Goal: Contribute content

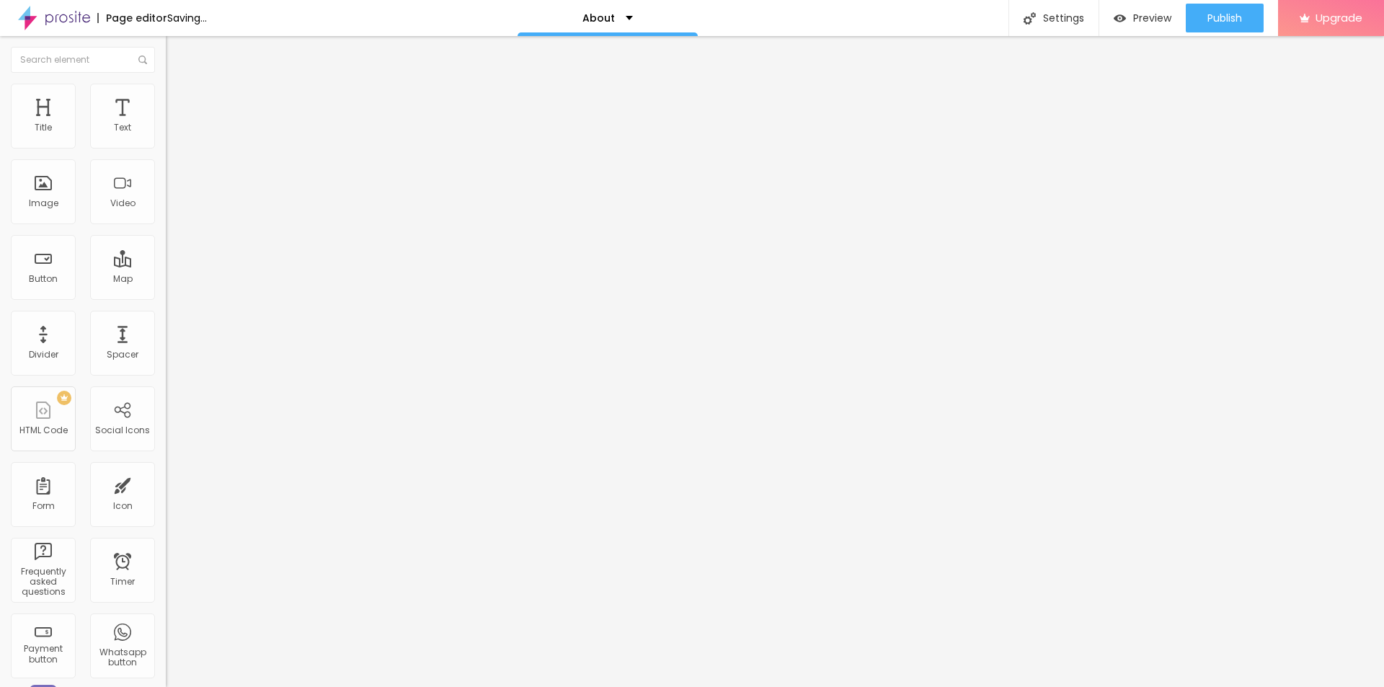
click at [166, 124] on span "Change image" at bounding box center [204, 118] width 77 height 12
click at [179, 99] on span "Advanced" at bounding box center [202, 93] width 47 height 12
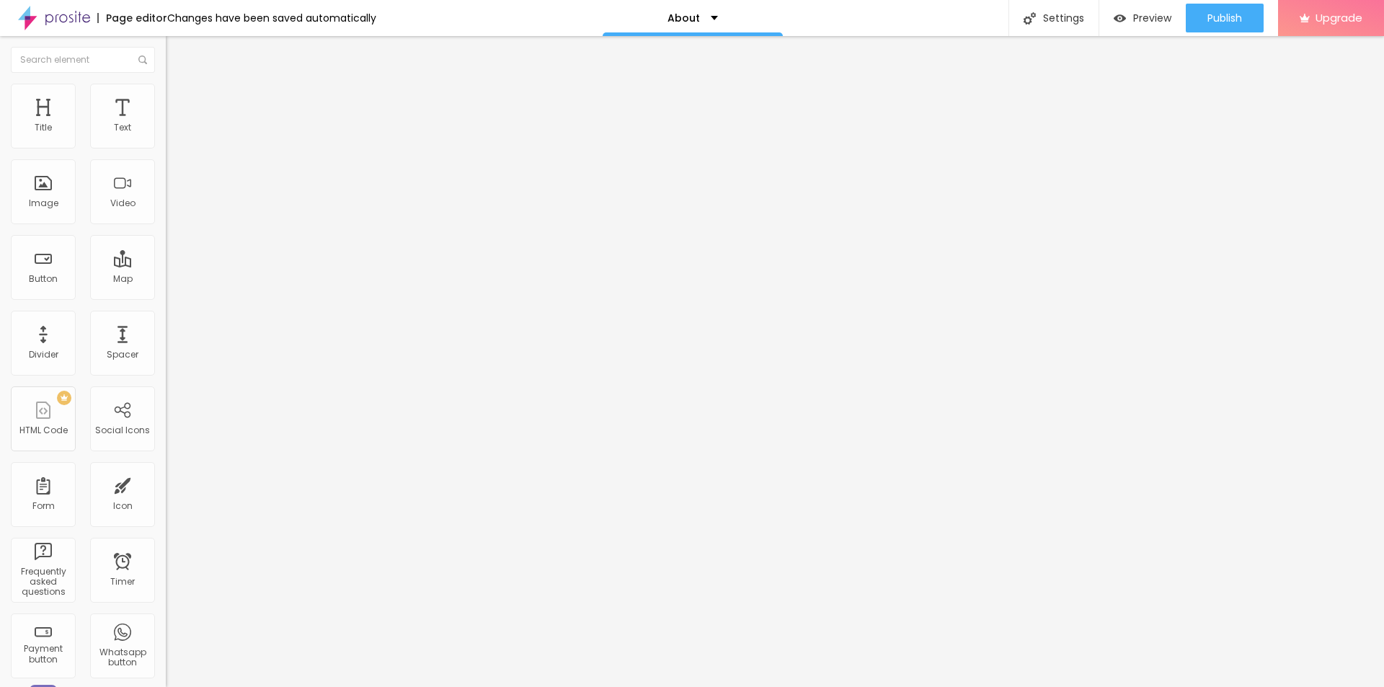
click at [177, 55] on img "button" at bounding box center [183, 53] width 12 height 12
click at [42, 420] on div "Form" at bounding box center [43, 422] width 65 height 65
click at [128, 122] on div "Text" at bounding box center [122, 116] width 65 height 65
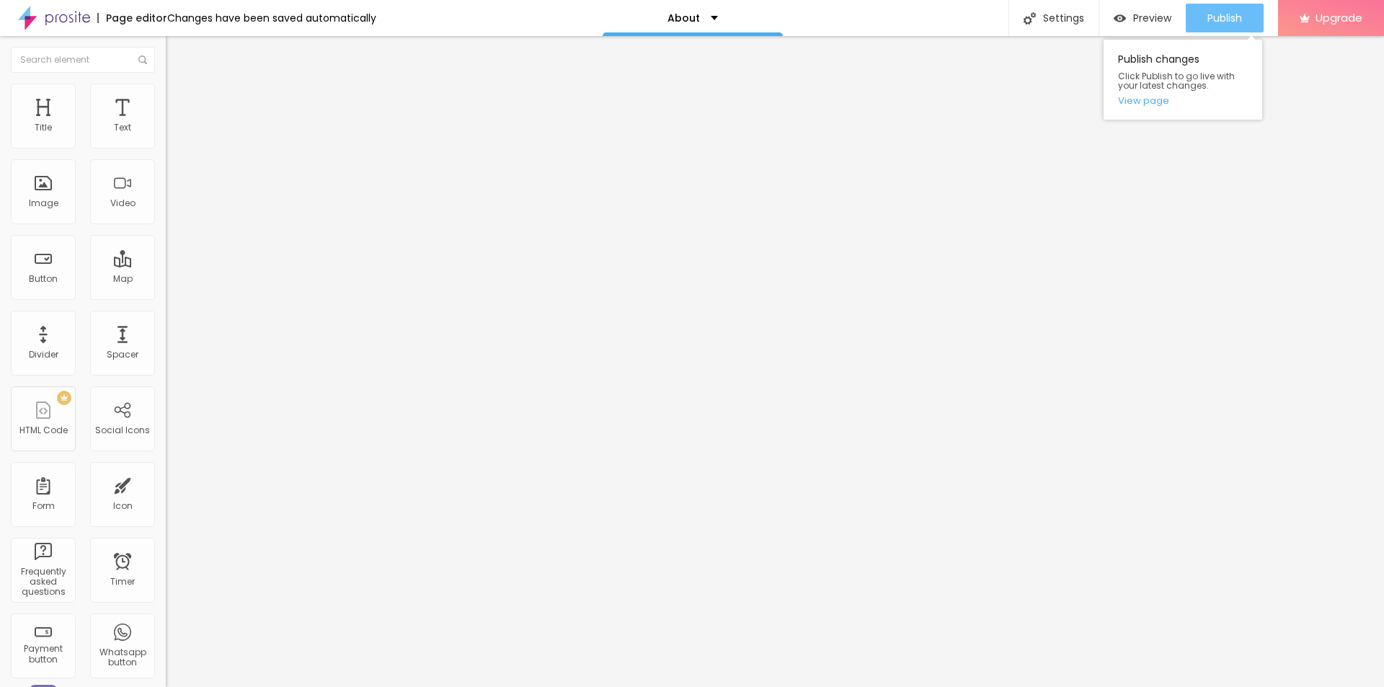
click at [1211, 19] on span "Publish" at bounding box center [1224, 18] width 35 height 12
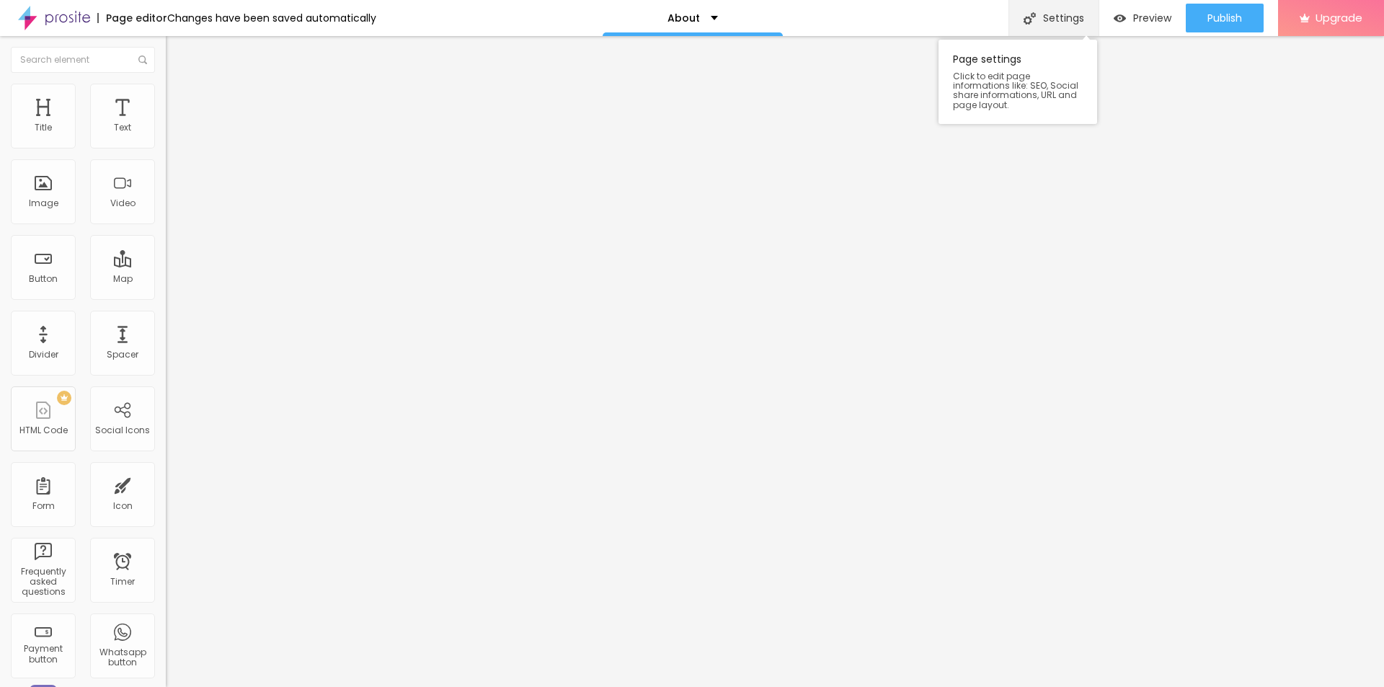
click at [1047, 22] on div "Settings" at bounding box center [1053, 18] width 90 height 36
drag, startPoint x: 605, startPoint y: 250, endPoint x: 524, endPoint y: 252, distance: 81.5
type input "/"
drag, startPoint x: 635, startPoint y: 184, endPoint x: 530, endPoint y: 184, distance: 104.5
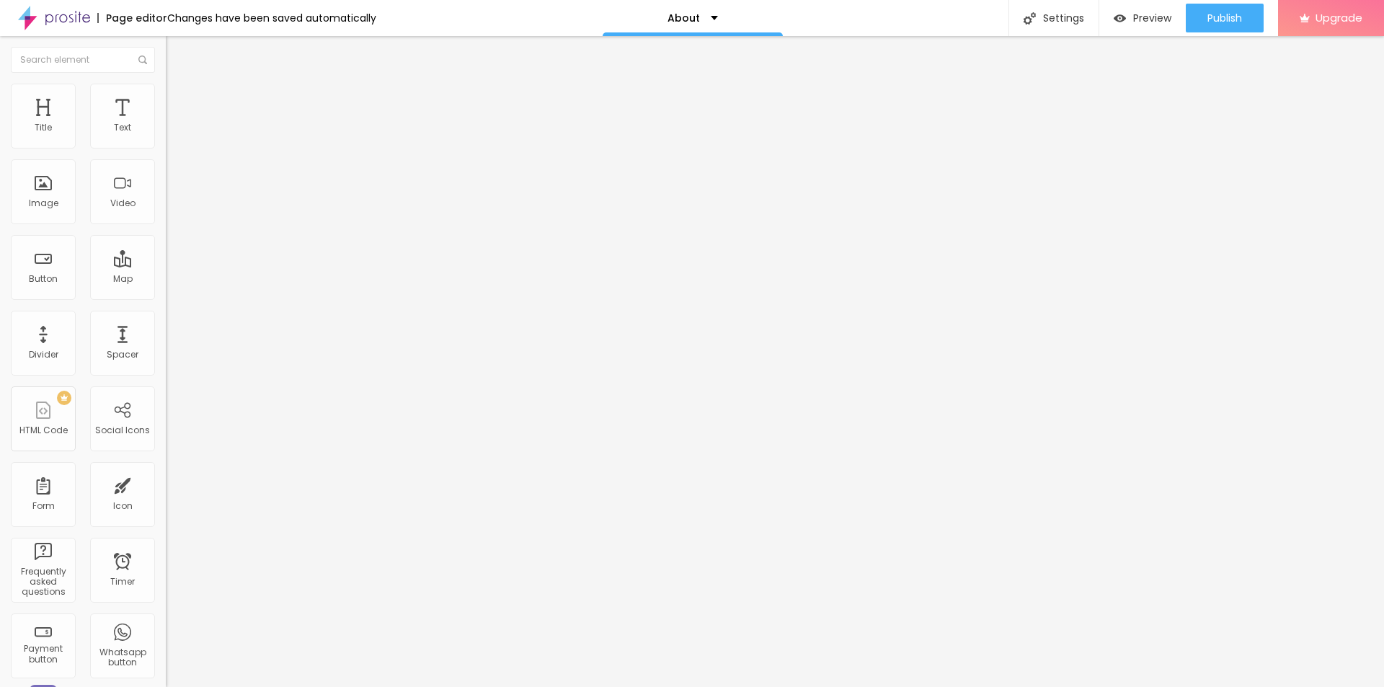
click at [1066, 22] on div "Settings" at bounding box center [1053, 18] width 90 height 36
drag, startPoint x: 629, startPoint y: 181, endPoint x: 465, endPoint y: 190, distance: 164.6
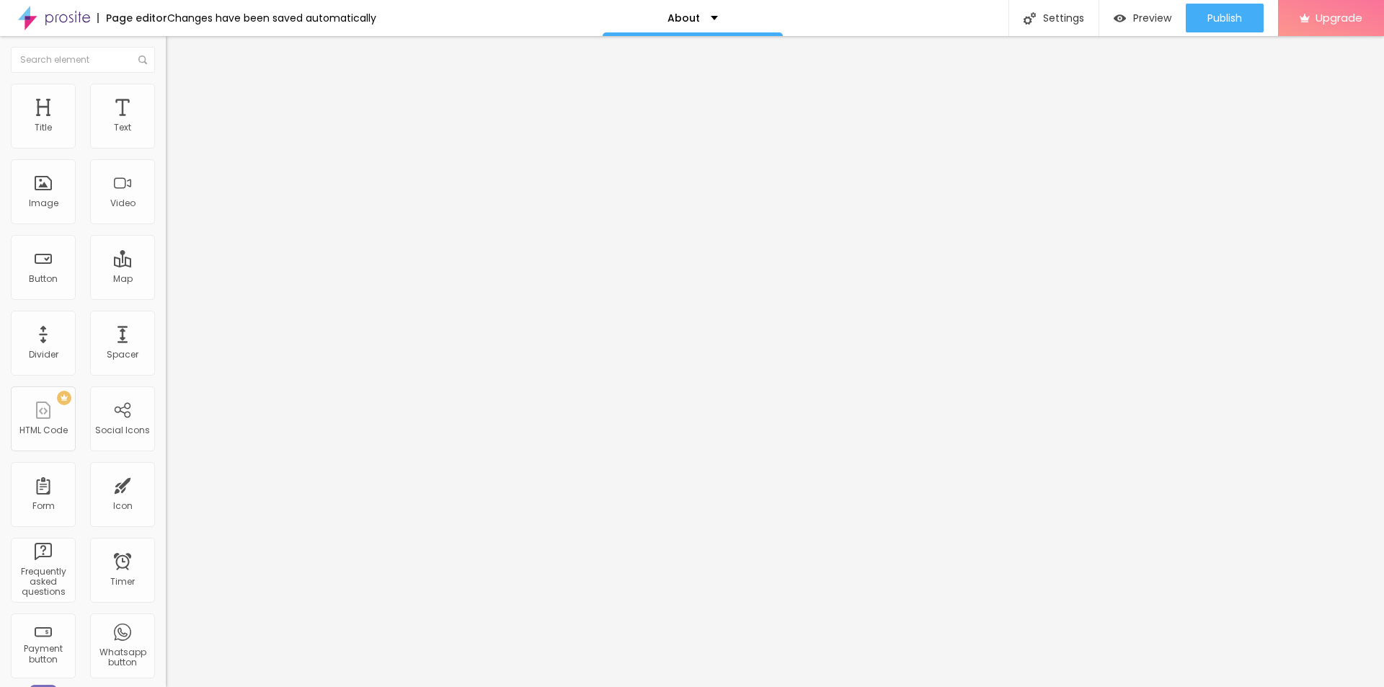
paste input "Leanova [GEOGRAPHIC_DATA] Where to Buy Safely (Amazon vs Official Website)"
type input "Leanova [GEOGRAPHIC_DATA] Where to Buy Safely (Amazon vs Official Website)"
drag, startPoint x: 692, startPoint y: 436, endPoint x: 512, endPoint y: 435, distance: 180.1
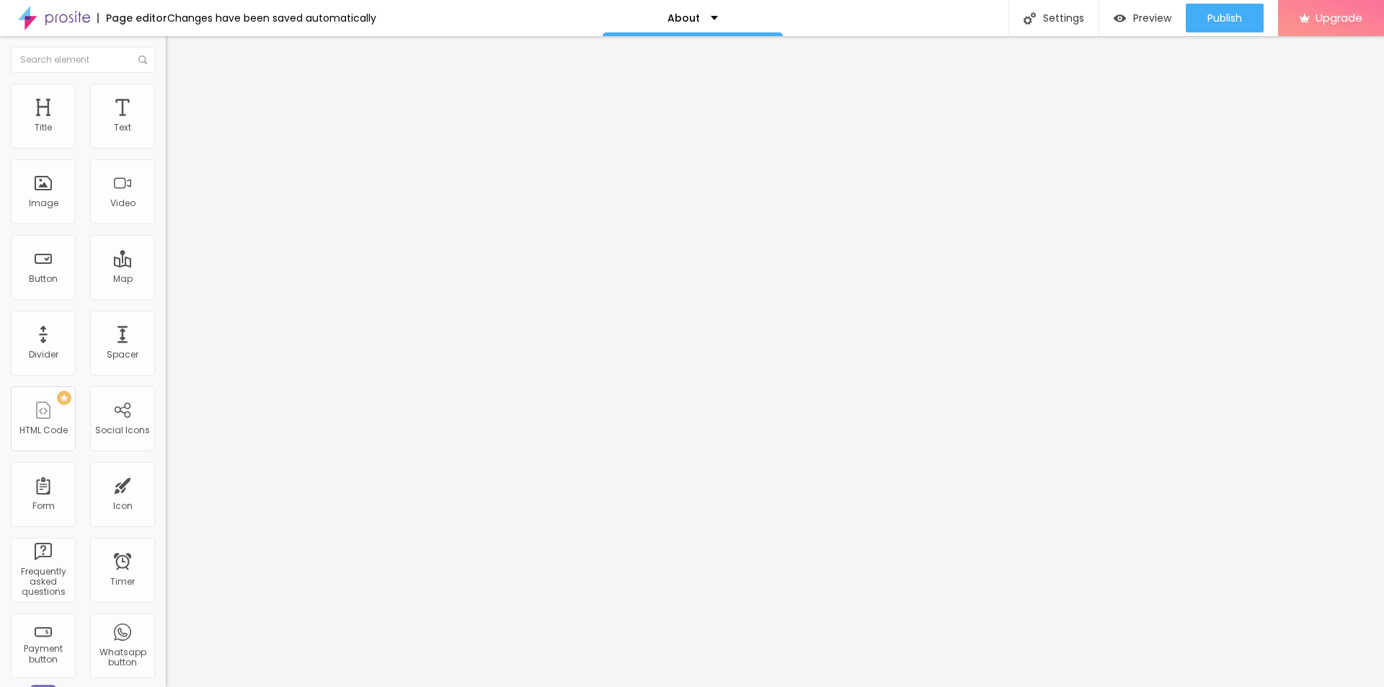
paste input "Leanova [GEOGRAPHIC_DATA] Where to Buy Safely (Amazon vs Official Website)"
type input "Leanova [GEOGRAPHIC_DATA] Where to Buy Safely (Amazon vs Official Website)"
drag, startPoint x: 705, startPoint y: 321, endPoint x: 500, endPoint y: 326, distance: 205.4
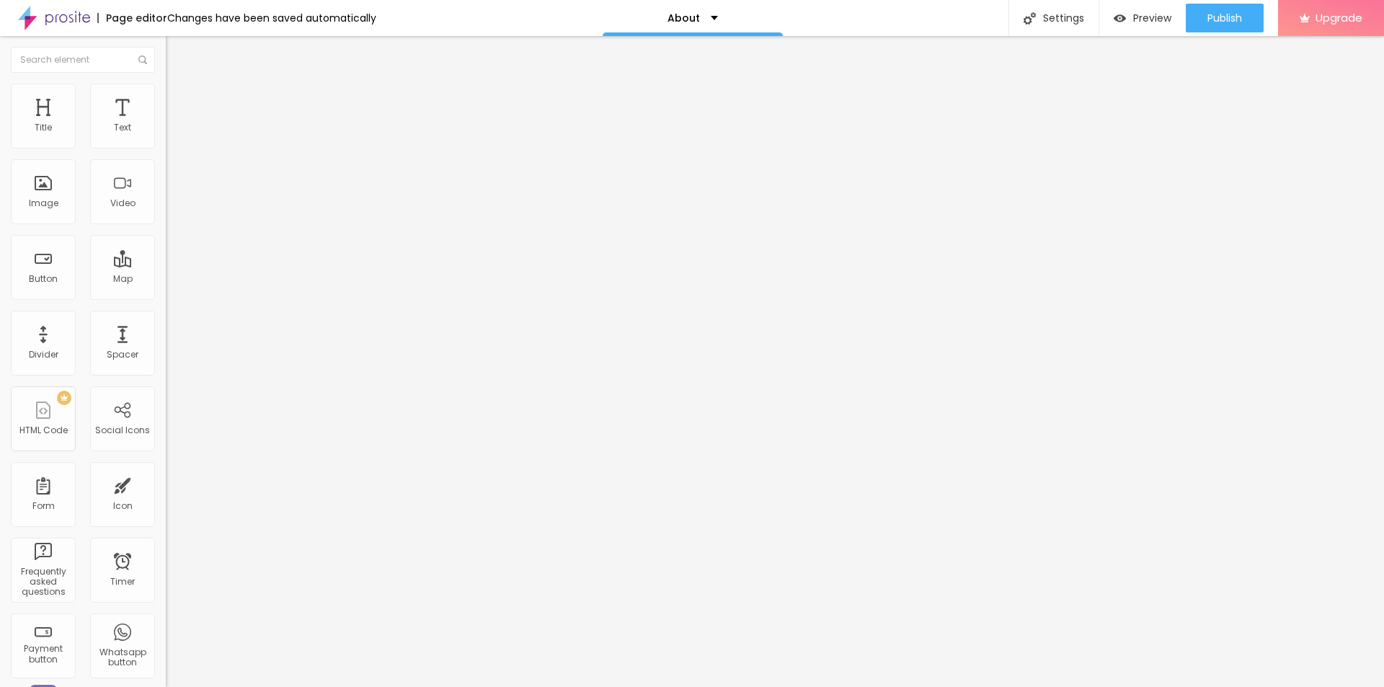
paste input "Leanova [GEOGRAPHIC_DATA] Where to Buy Safely (Amazon vs Official Website)"
type input "Leanova [GEOGRAPHIC_DATA] Where to Buy Safely (Amazon vs Official Website)"
drag, startPoint x: 715, startPoint y: 401, endPoint x: 431, endPoint y: 388, distance: 284.2
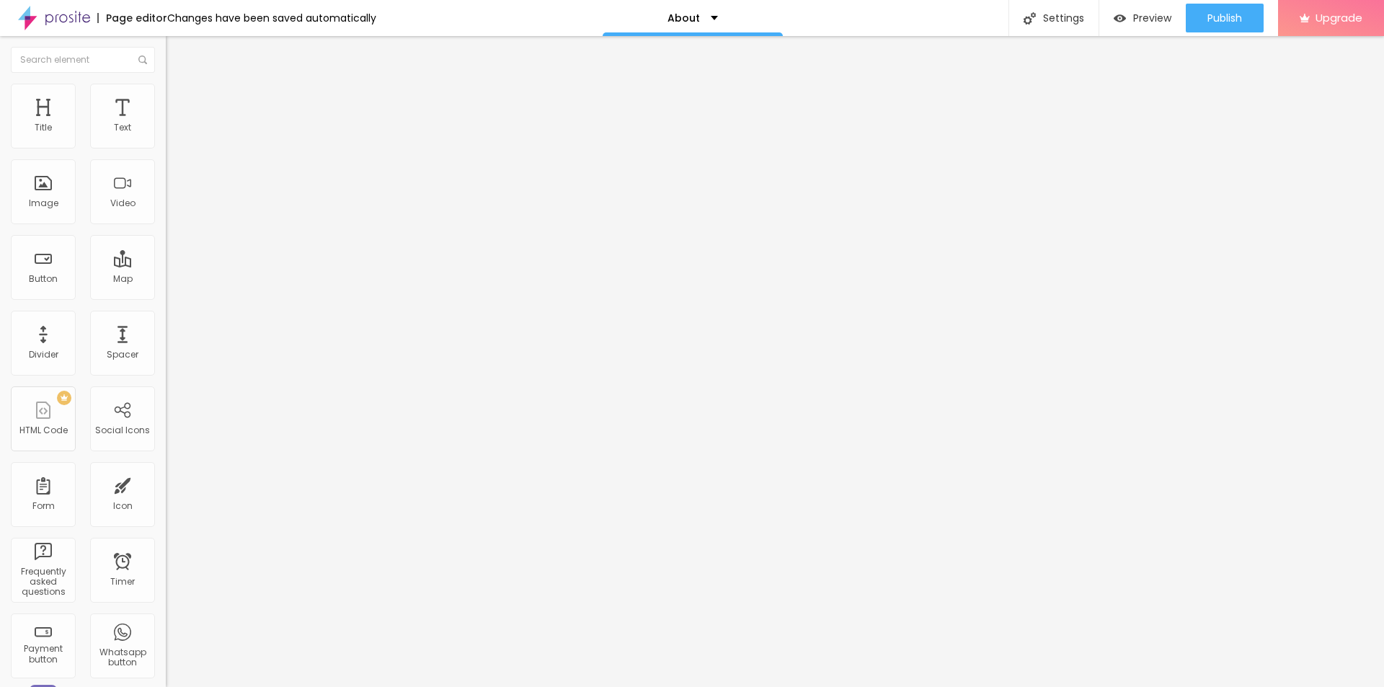
click at [1218, 30] on div "Publish" at bounding box center [1224, 18] width 35 height 29
